Goal: Find specific page/section: Find specific page/section

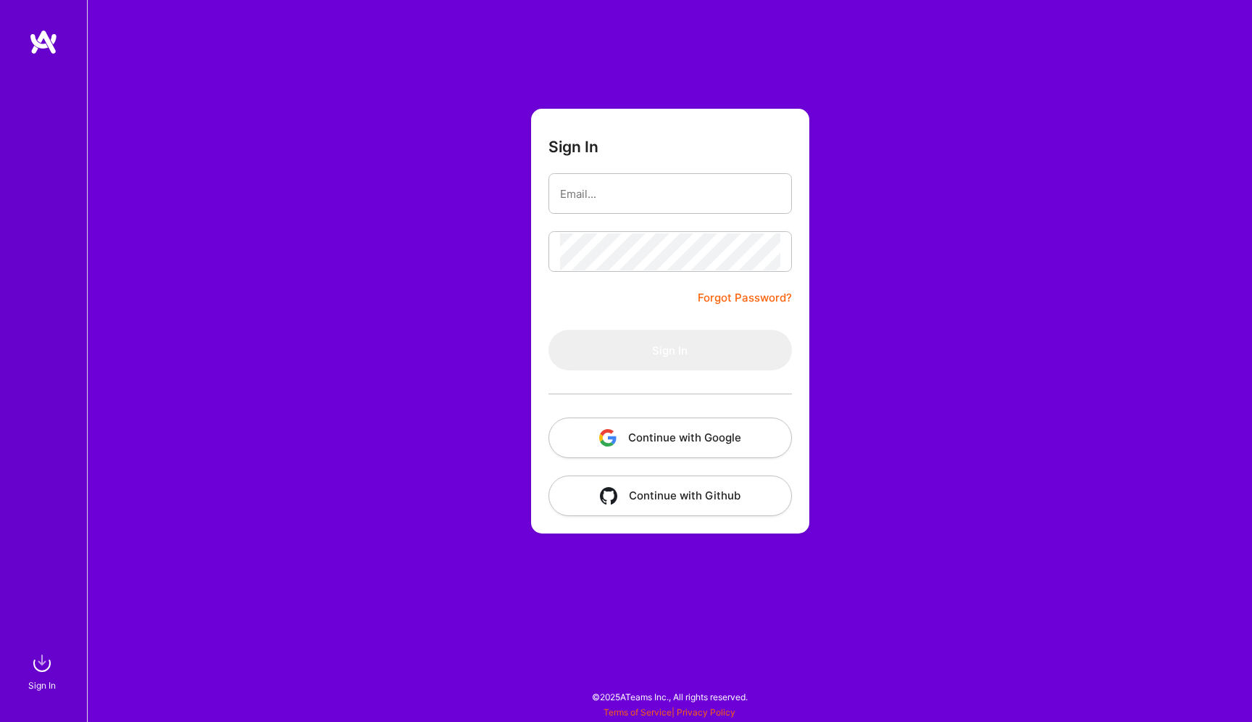
click at [614, 202] on input "email" at bounding box center [670, 193] width 220 height 37
click at [0, 715] on nordpass-autofill-portal at bounding box center [0, 715] width 0 height 0
type input "[EMAIL_ADDRESS][DOMAIN_NAME]"
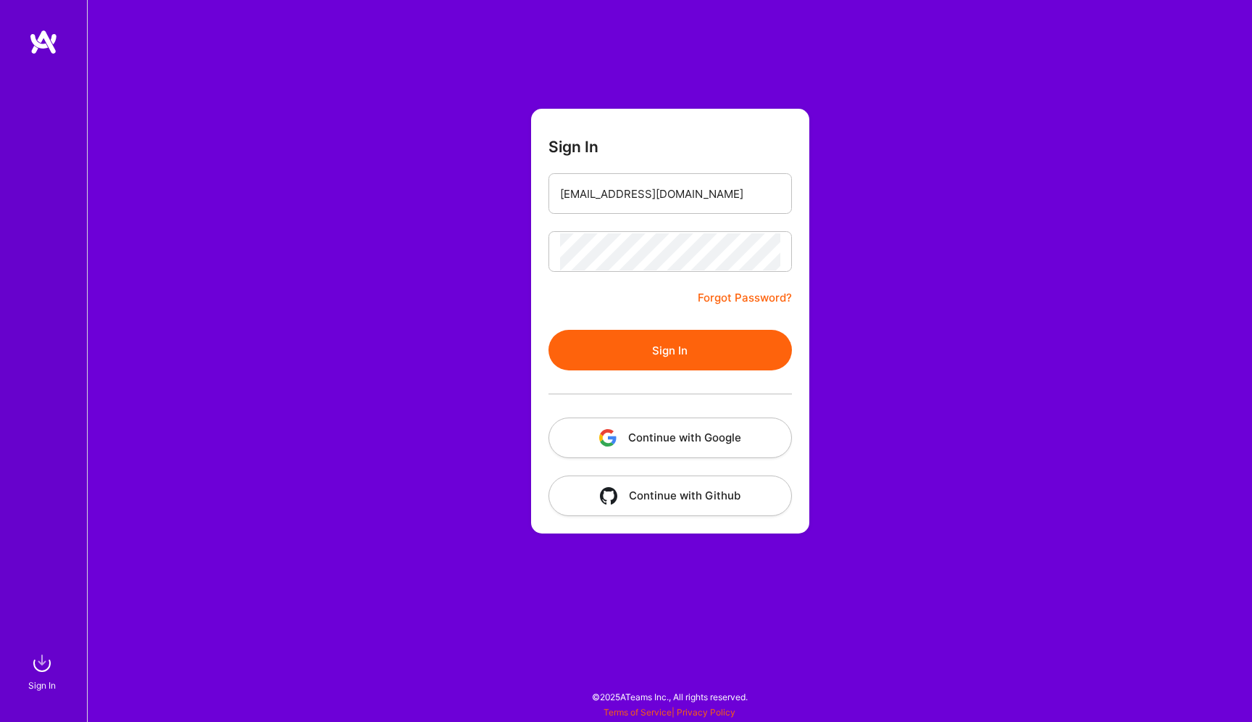
click at [654, 344] on button "Sign In" at bounding box center [670, 350] width 243 height 41
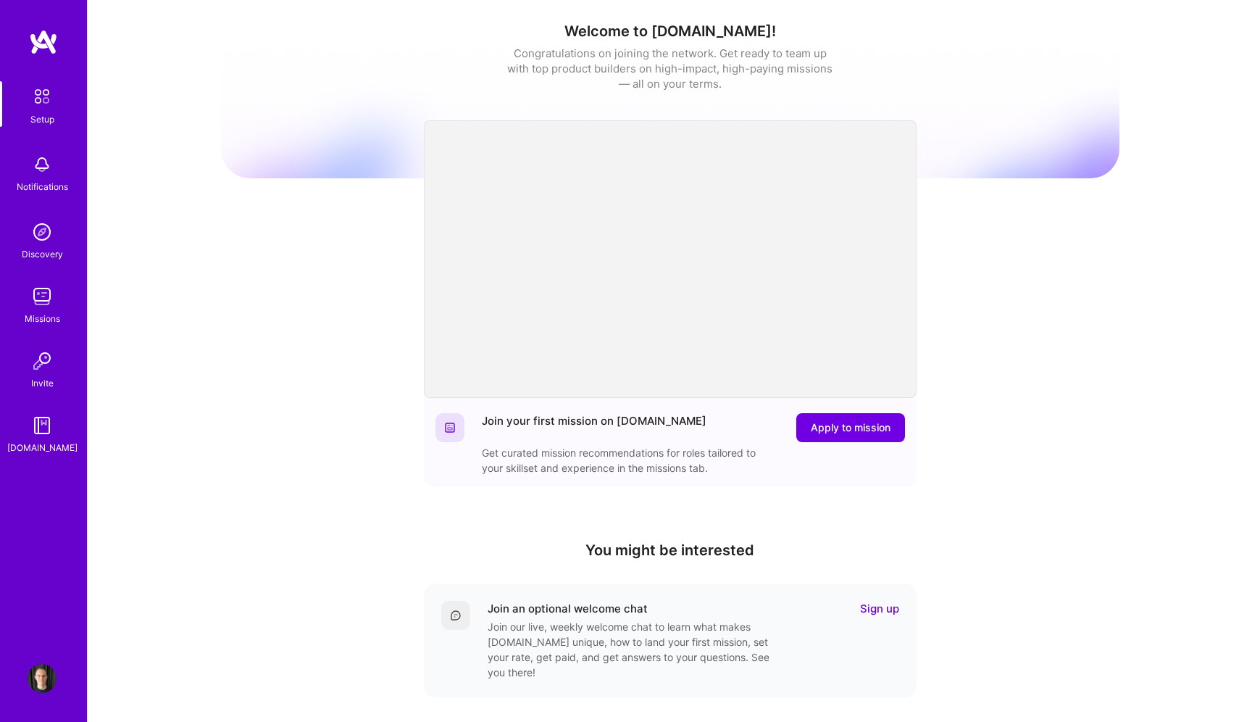
click at [45, 293] on img at bounding box center [42, 296] width 29 height 29
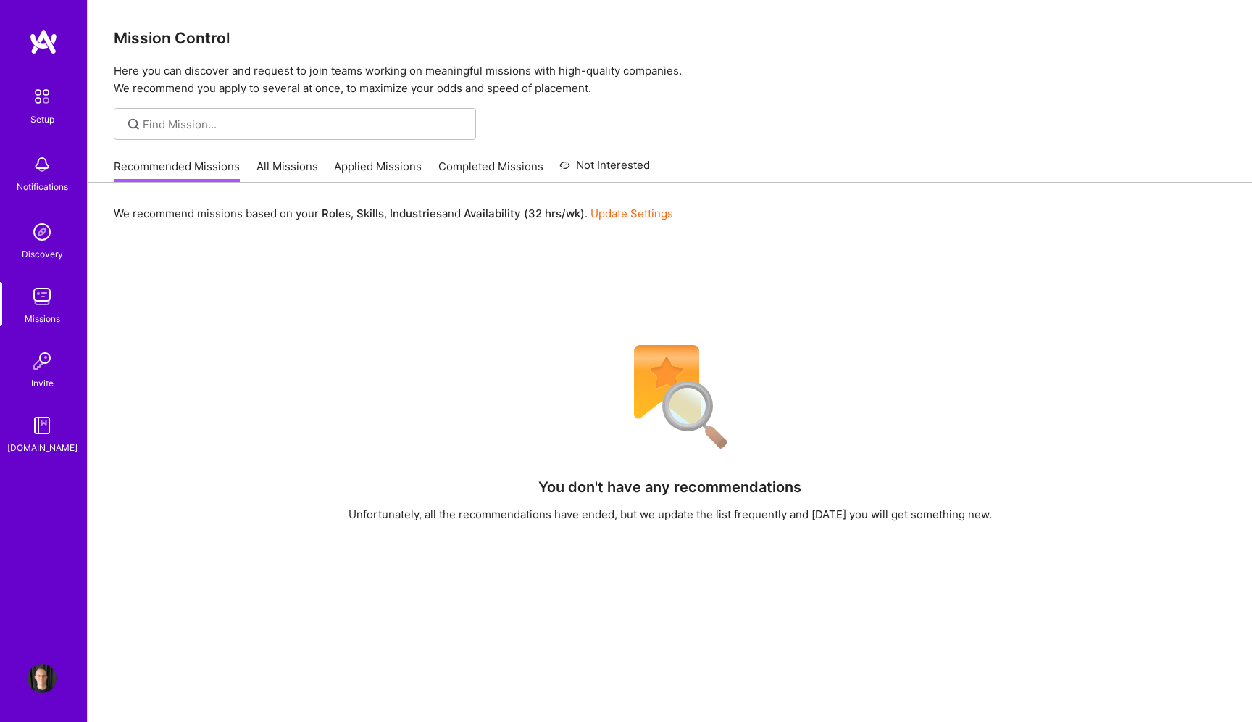
click at [351, 161] on link "Applied Missions" at bounding box center [378, 171] width 88 height 24
